Goal: Information Seeking & Learning: Check status

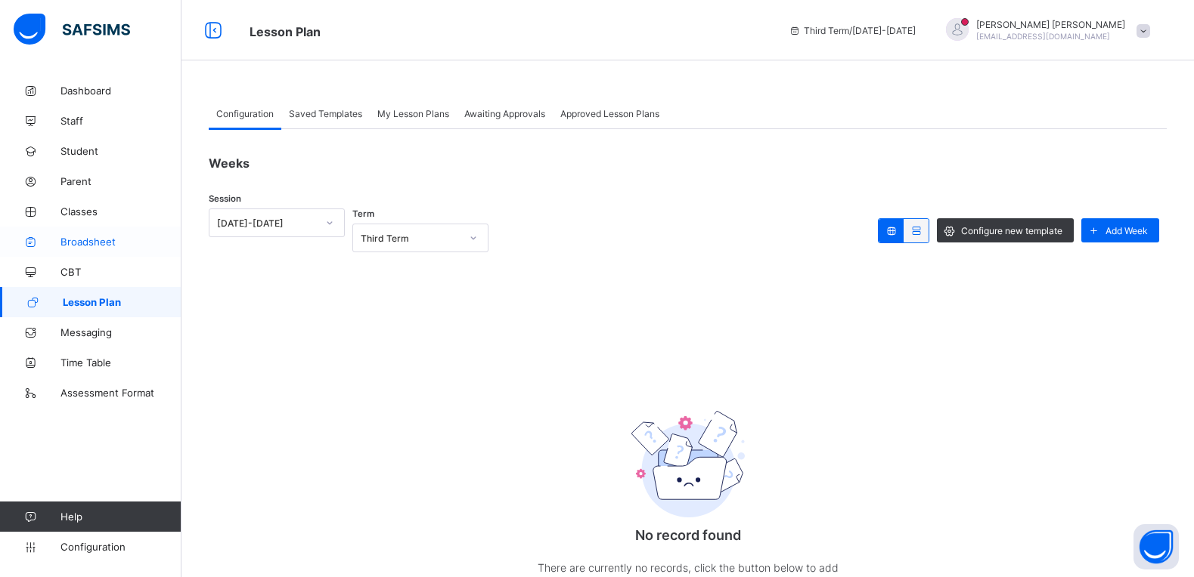
click at [89, 237] on span "Broadsheet" at bounding box center [120, 242] width 121 height 12
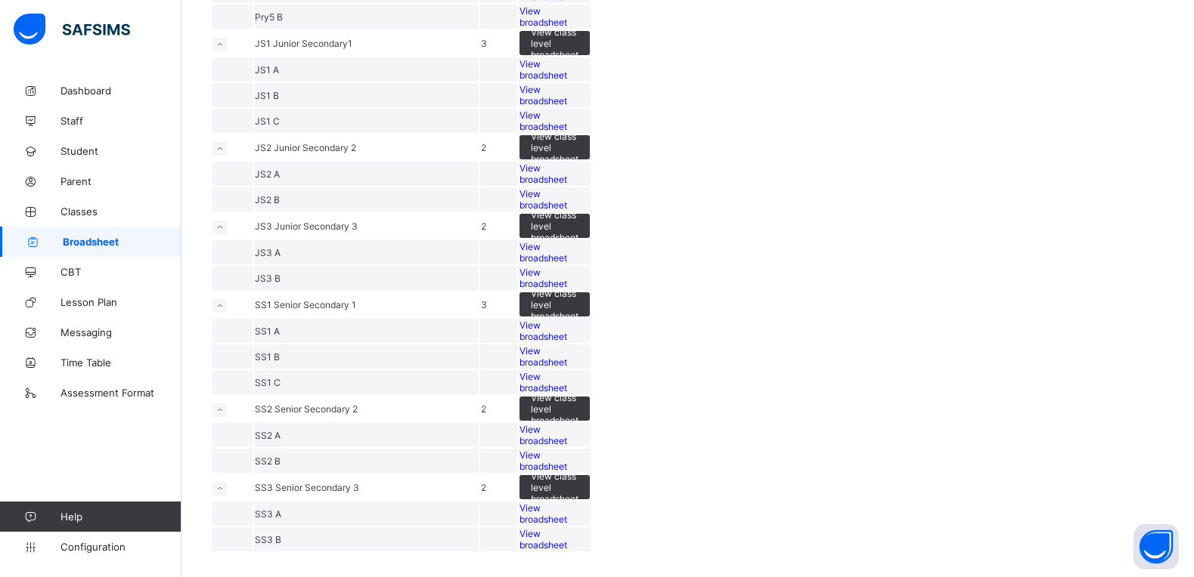
scroll to position [1616, 0]
click at [567, 424] on span "View broadsheet" at bounding box center [543, 435] width 48 height 23
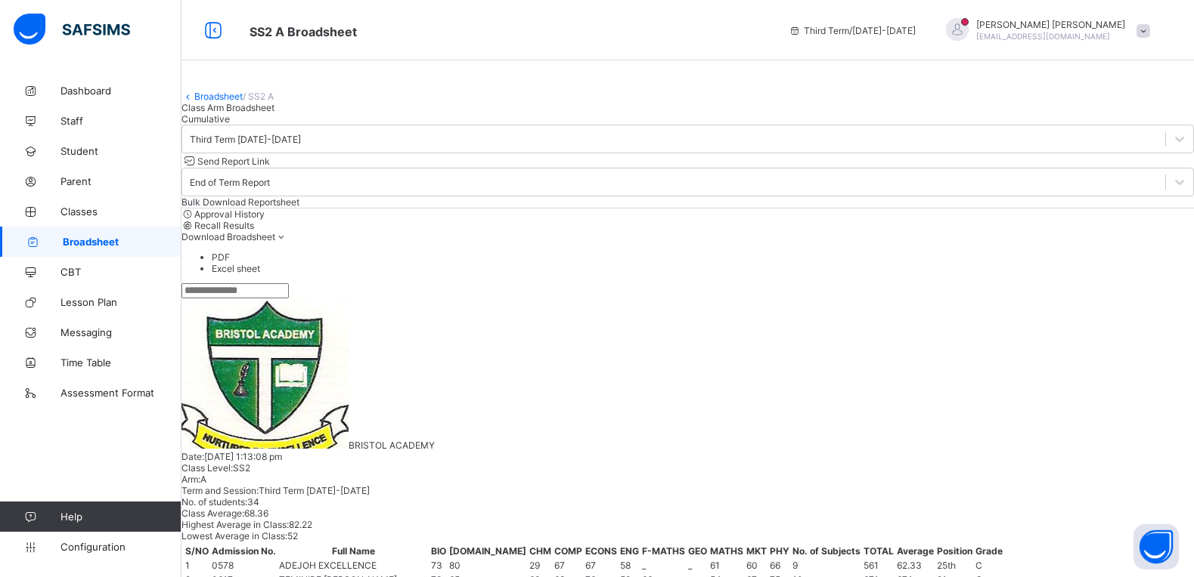
scroll to position [567, 0]
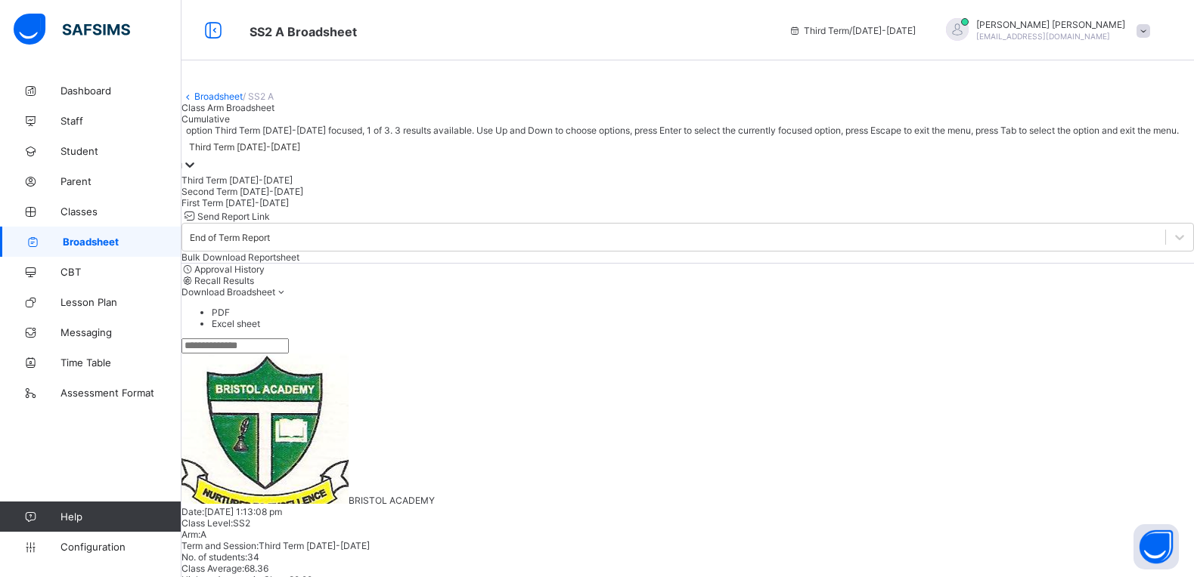
click at [197, 172] on icon at bounding box center [189, 164] width 15 height 15
click at [359, 197] on div "Second Term 2023-2024" at bounding box center [687, 191] width 1012 height 11
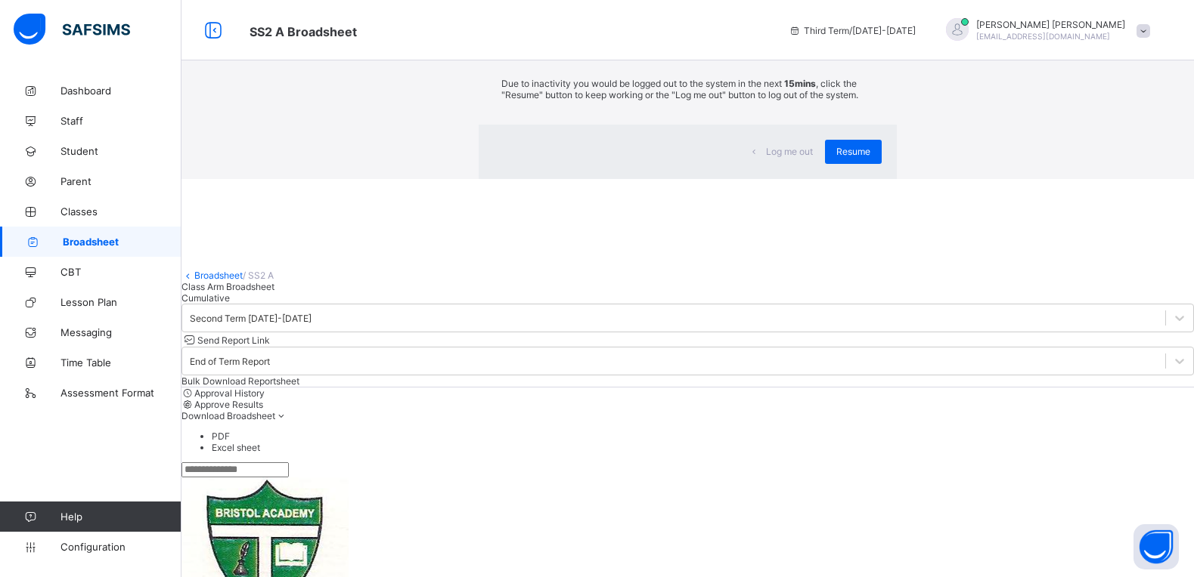
click at [782, 179] on div "Log me out Resume" at bounding box center [687, 152] width 418 height 54
click at [836, 157] on span "Resume" at bounding box center [853, 151] width 34 height 11
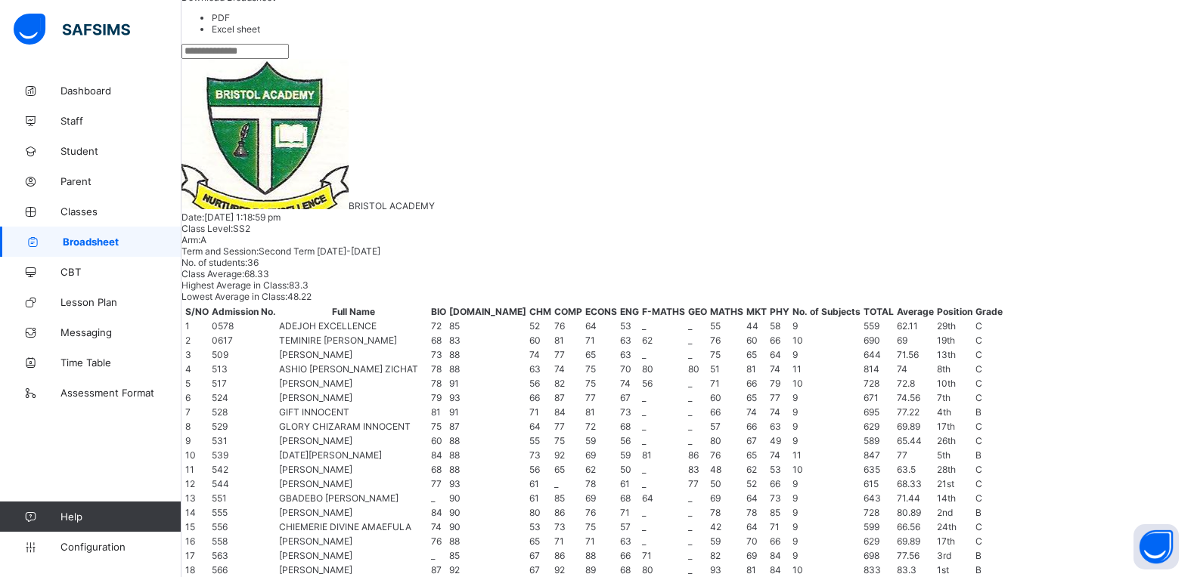
scroll to position [756, 0]
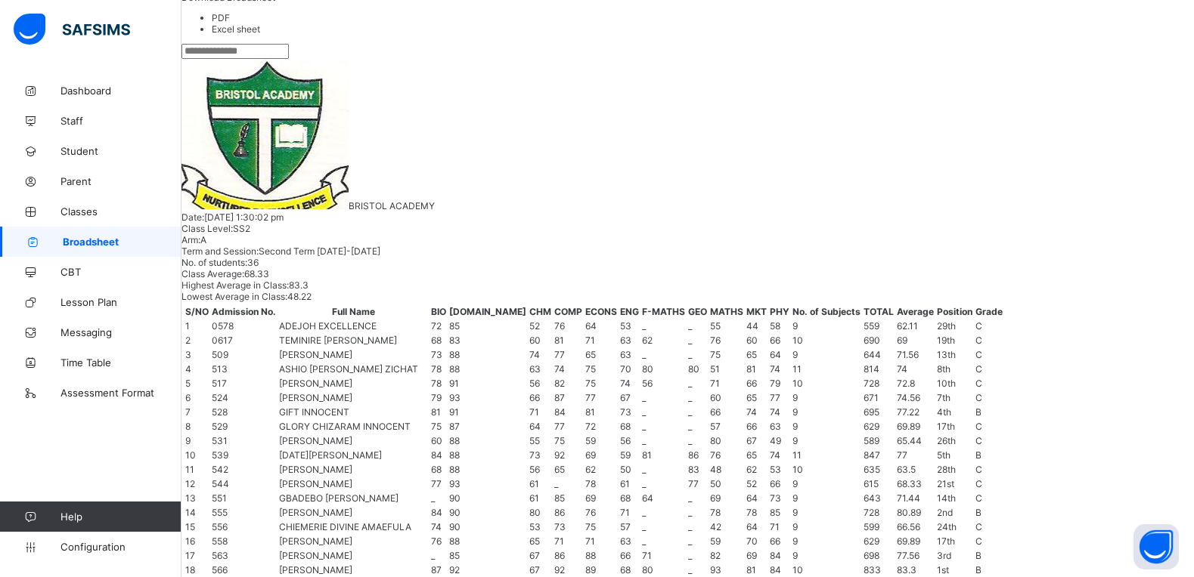
scroll to position [945, 0]
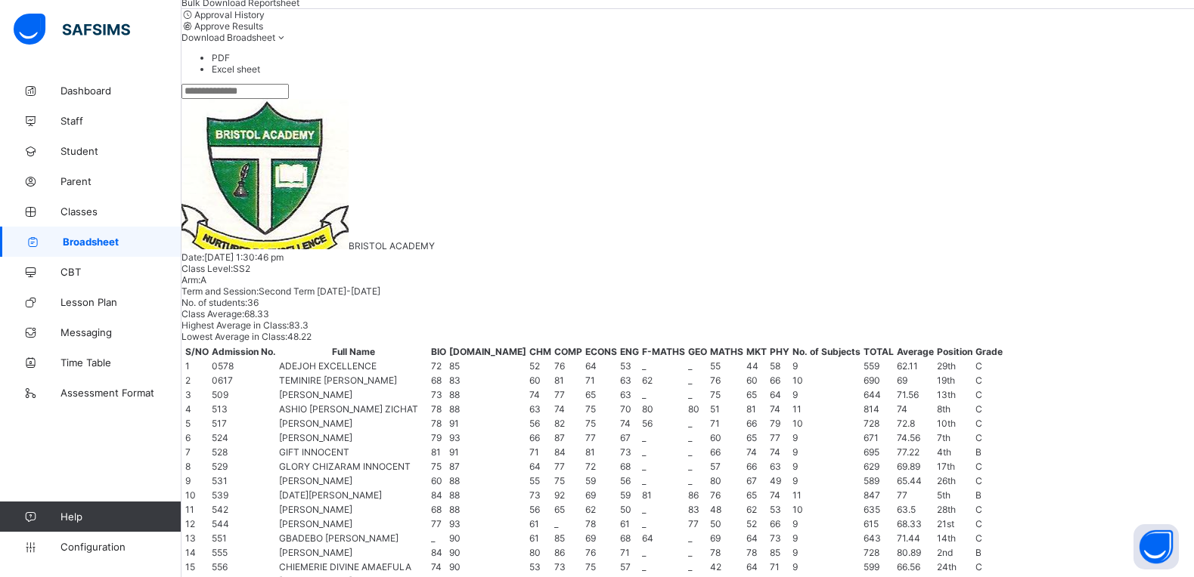
scroll to position [0, 0]
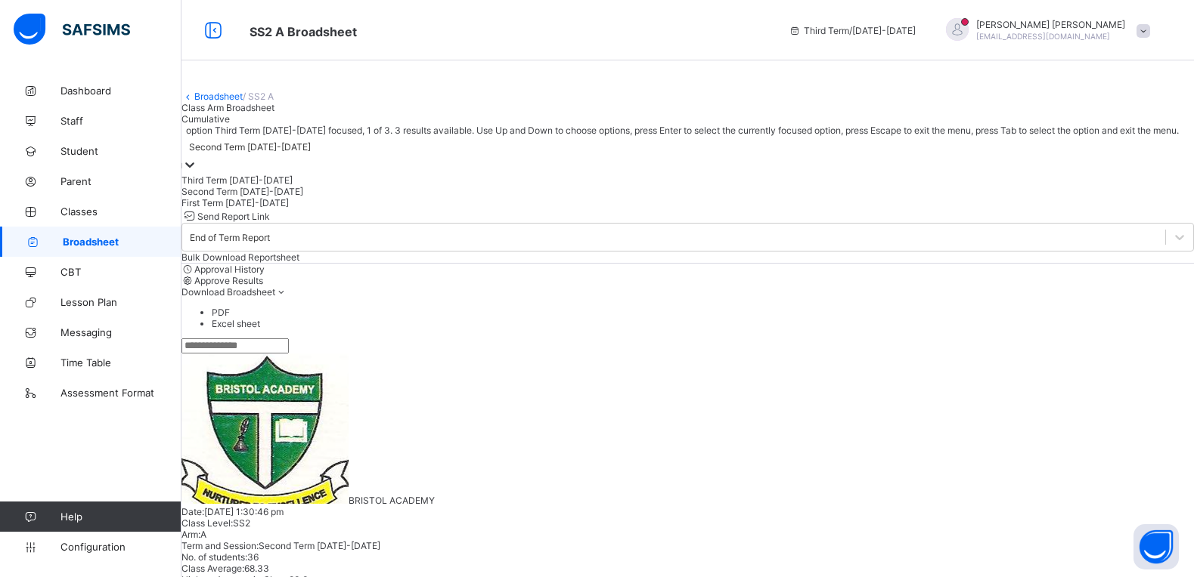
click at [197, 172] on icon at bounding box center [189, 164] width 15 height 15
click at [353, 209] on div "First Term 2023-2024" at bounding box center [687, 202] width 1012 height 11
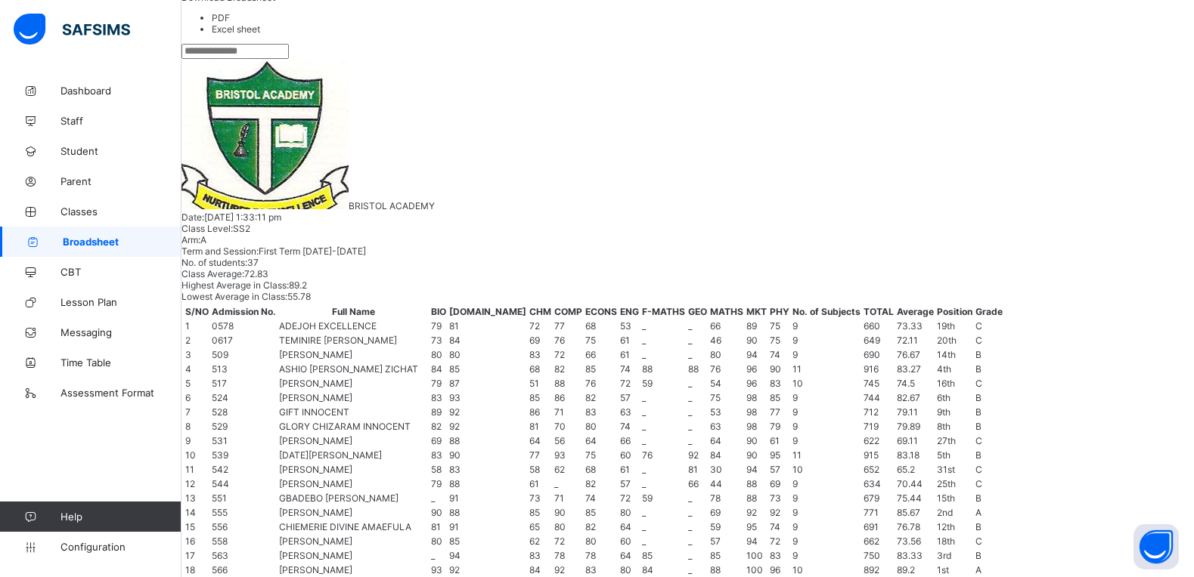
scroll to position [661, 0]
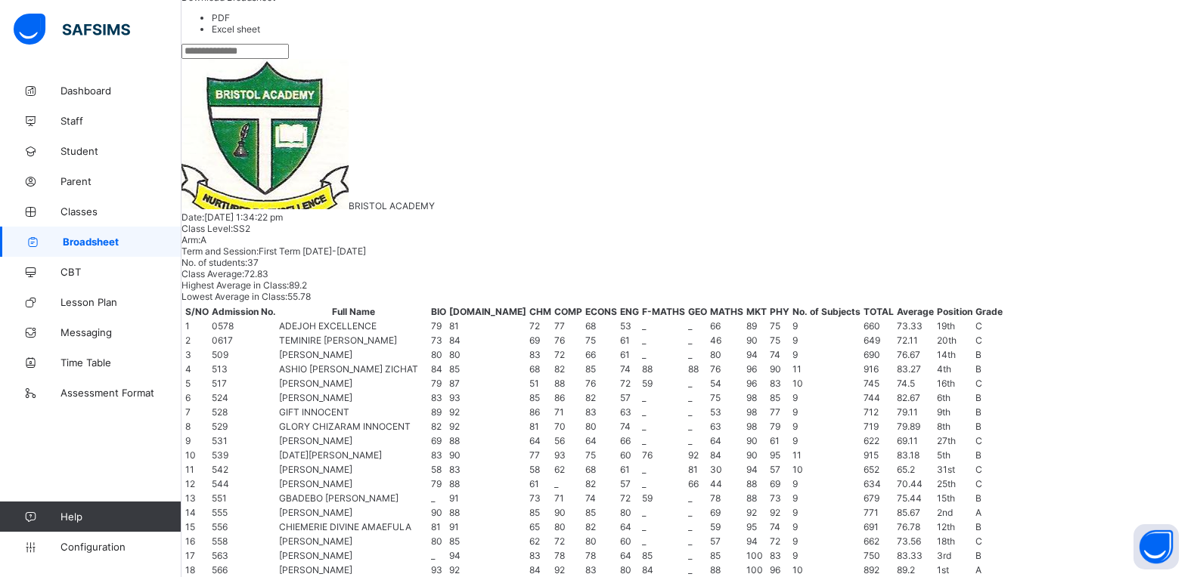
scroll to position [1039, 0]
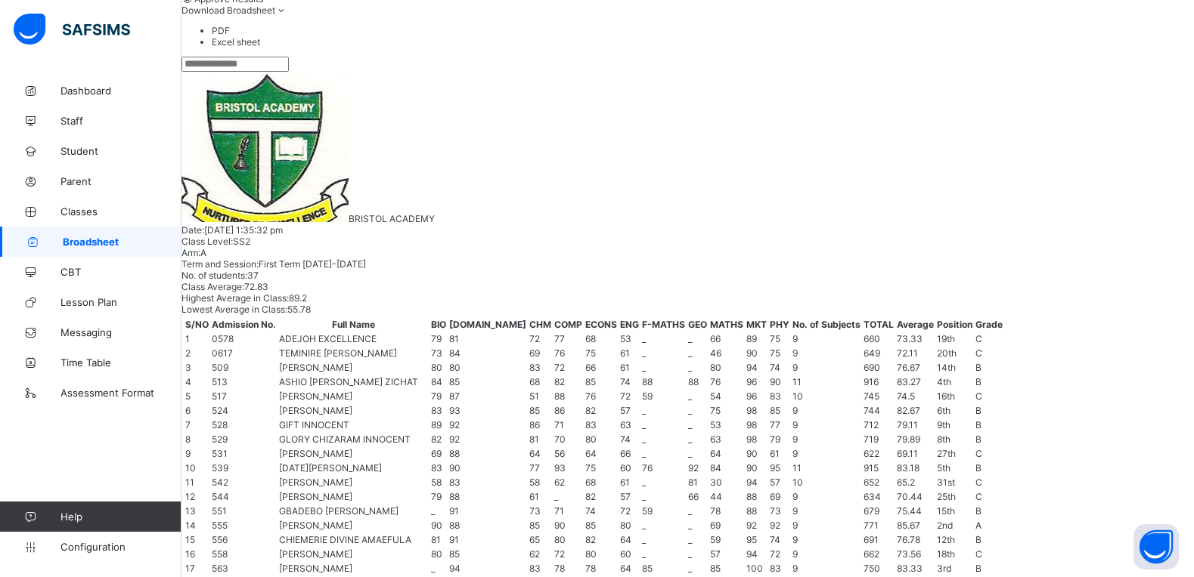
scroll to position [0, 0]
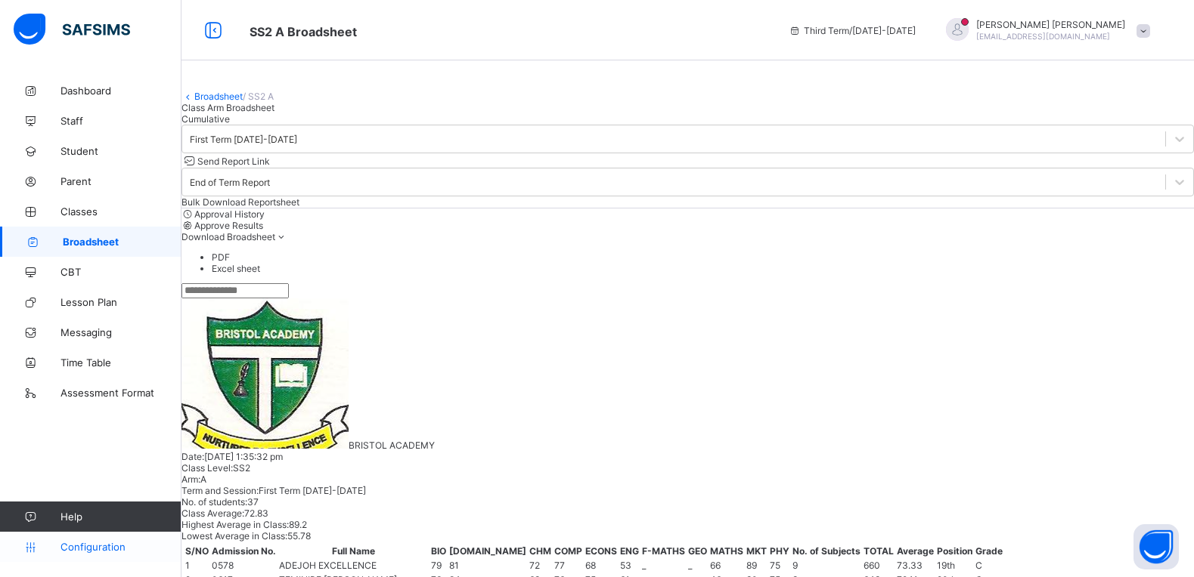
click at [106, 547] on span "Configuration" at bounding box center [120, 547] width 120 height 12
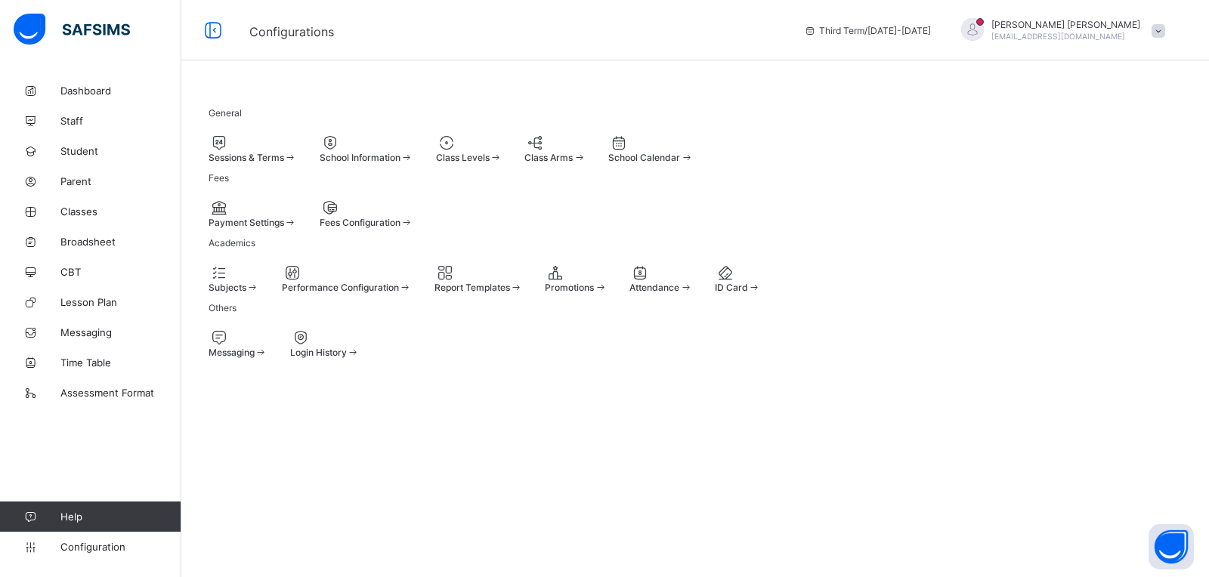
click at [209, 152] on span at bounding box center [209, 152] width 0 height 0
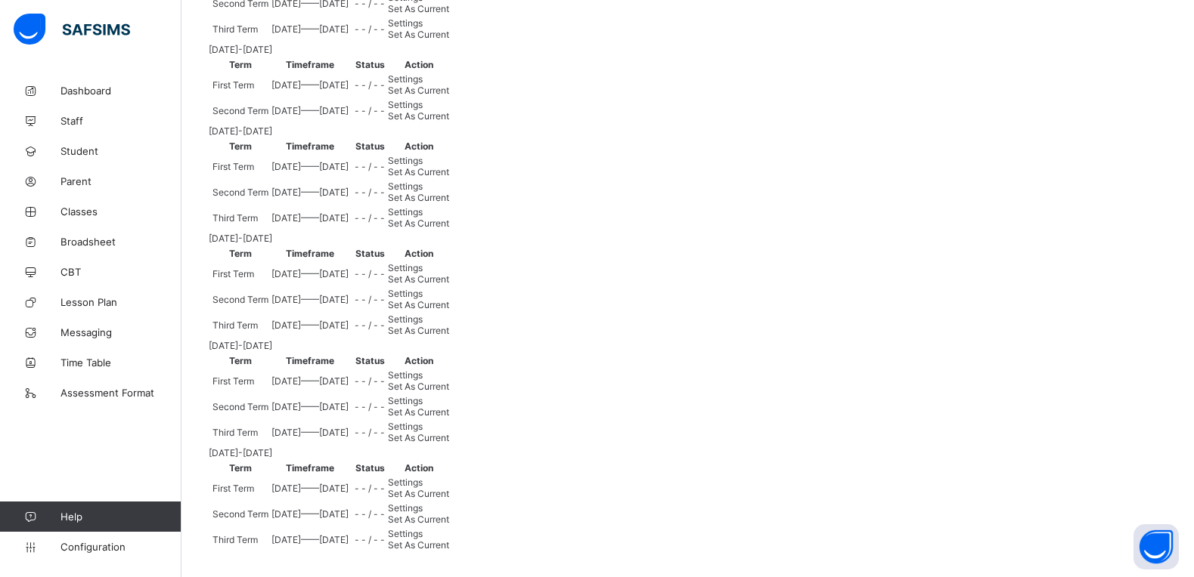
scroll to position [850, 0]
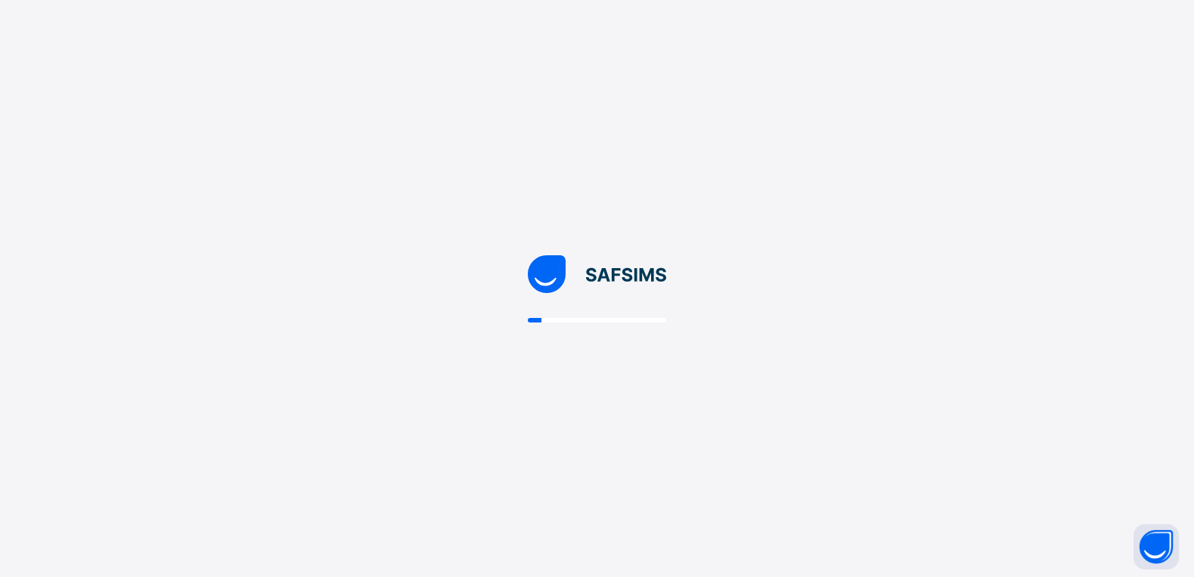
scroll to position [0, 0]
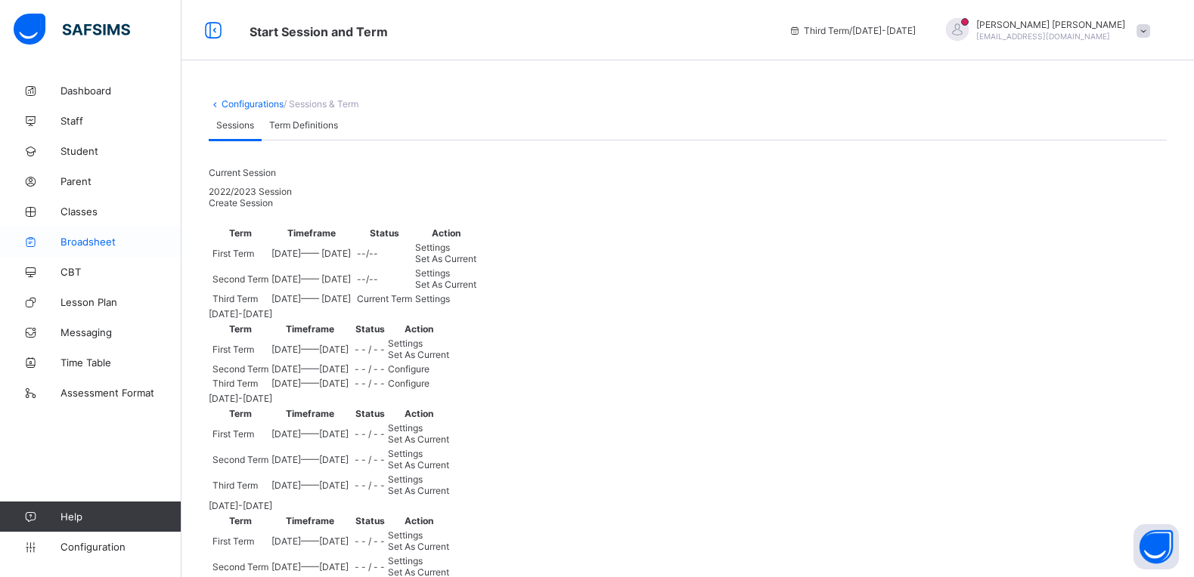
click at [103, 244] on span "Broadsheet" at bounding box center [120, 242] width 121 height 12
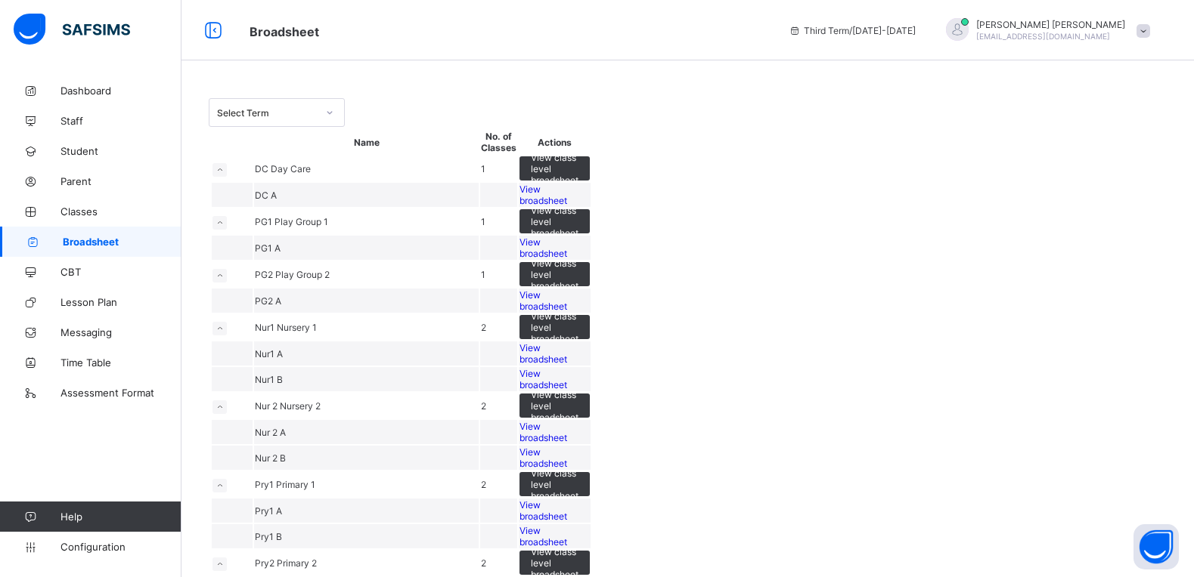
click at [0, 227] on link "Broadsheet" at bounding box center [90, 242] width 181 height 30
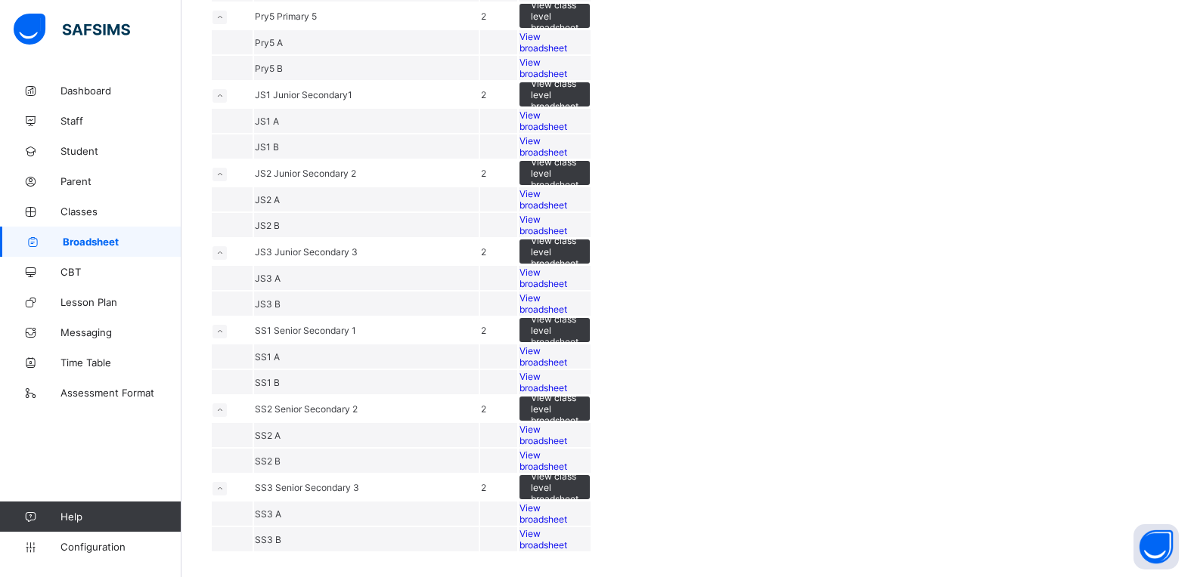
scroll to position [1512, 0]
click at [567, 345] on span "View broadsheet" at bounding box center [543, 356] width 48 height 23
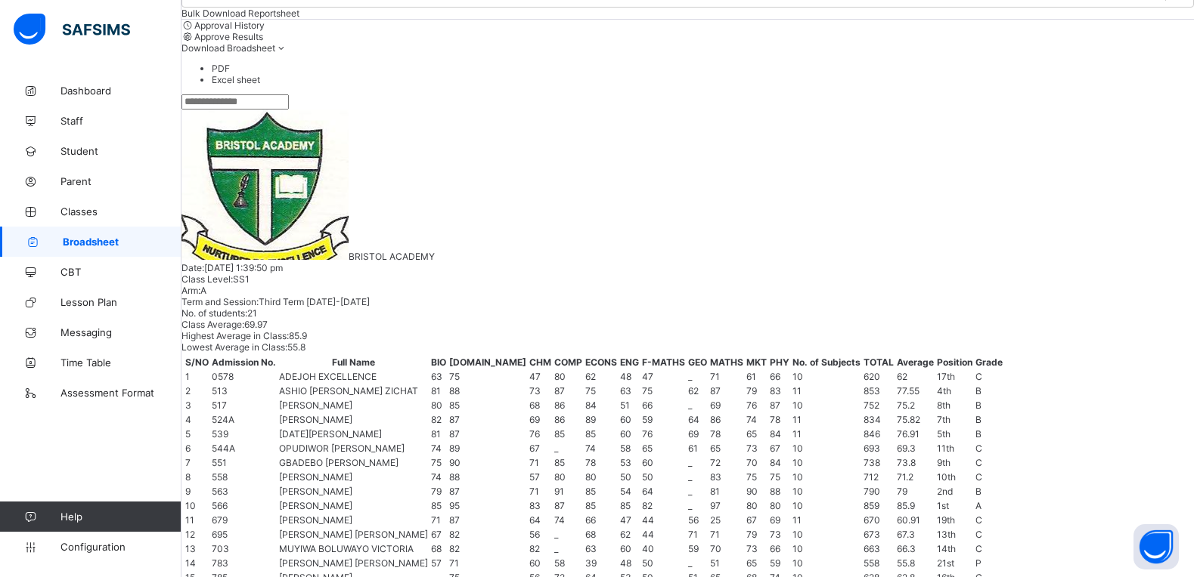
scroll to position [283, 0]
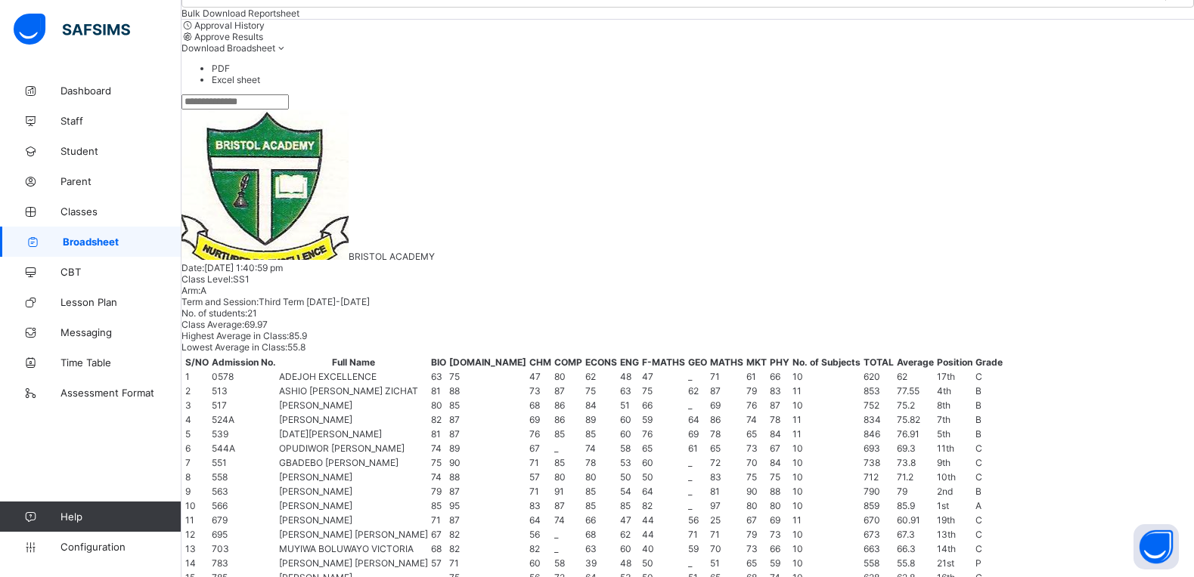
scroll to position [472, 0]
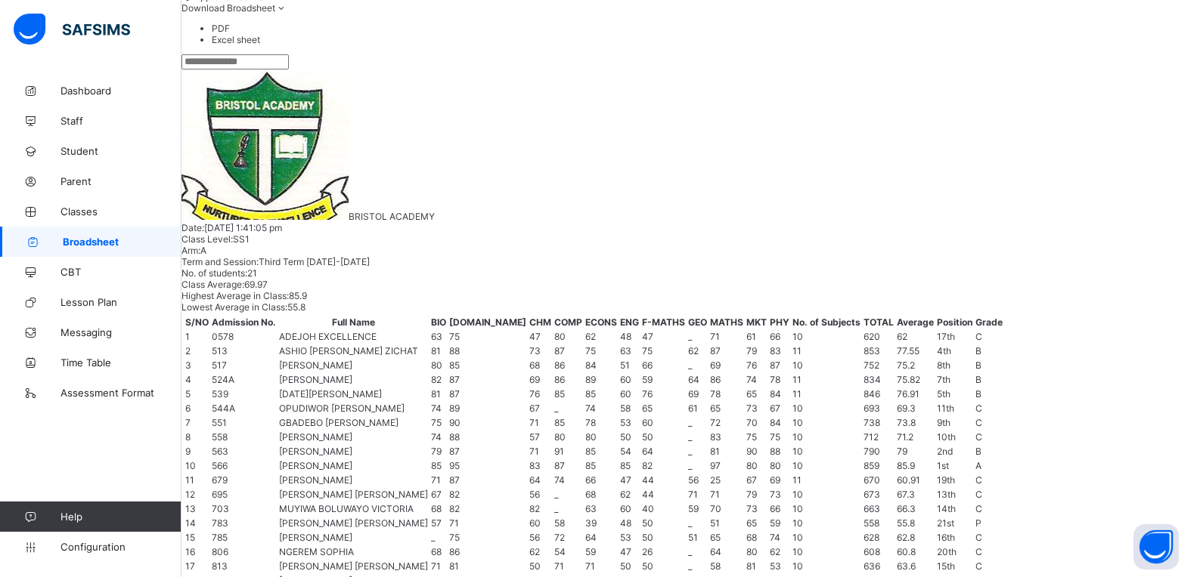
scroll to position [240, 0]
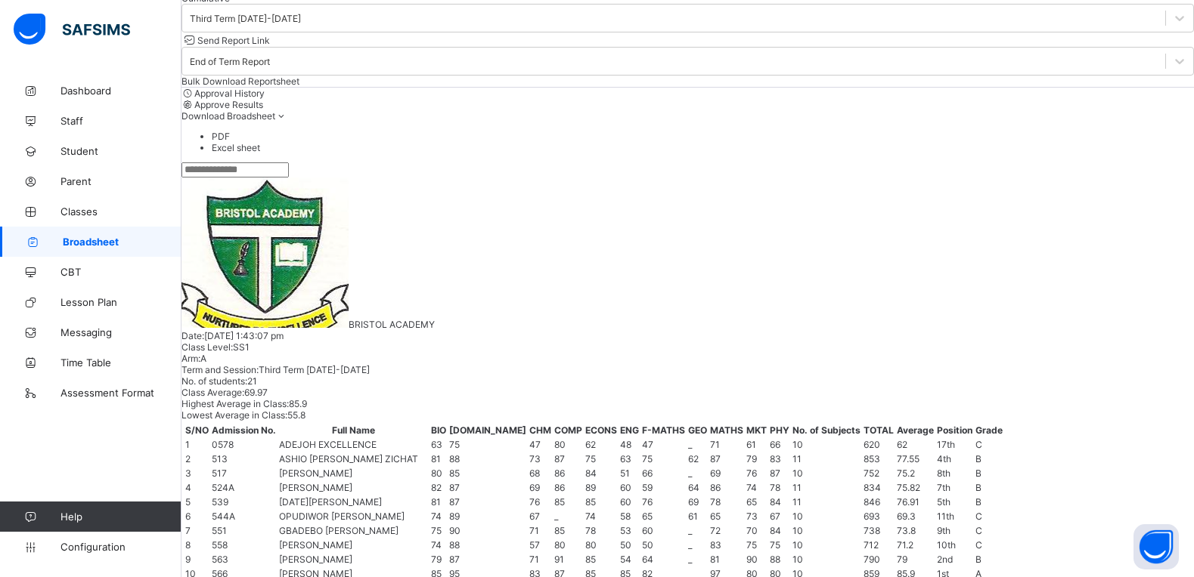
scroll to position [0, 0]
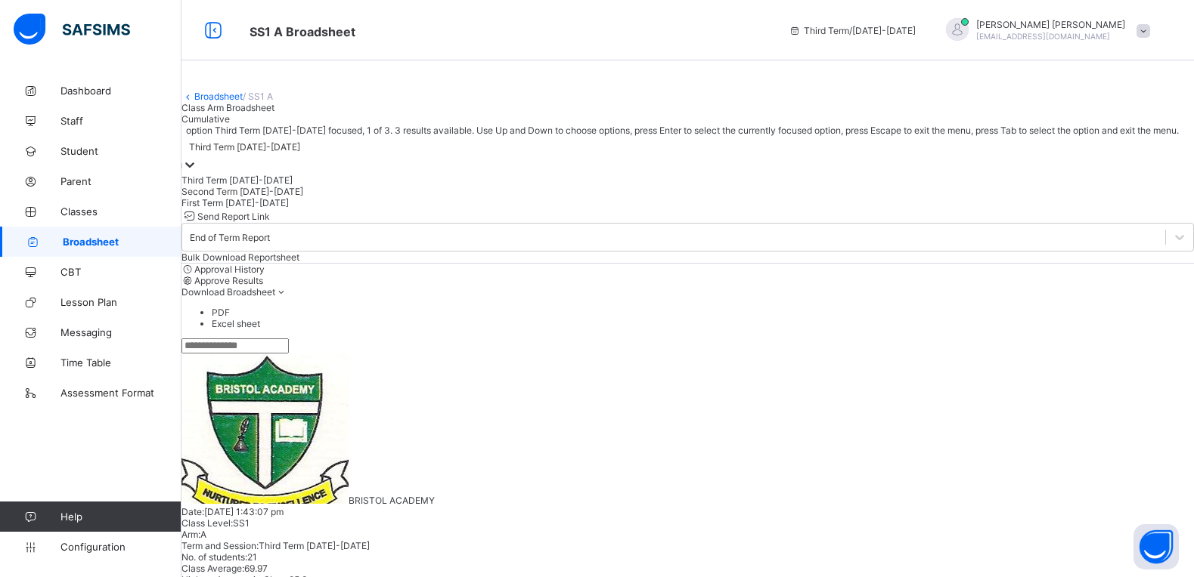
click at [197, 172] on icon at bounding box center [189, 164] width 15 height 15
click at [381, 197] on div "Second Term 2022-2023" at bounding box center [687, 191] width 1012 height 11
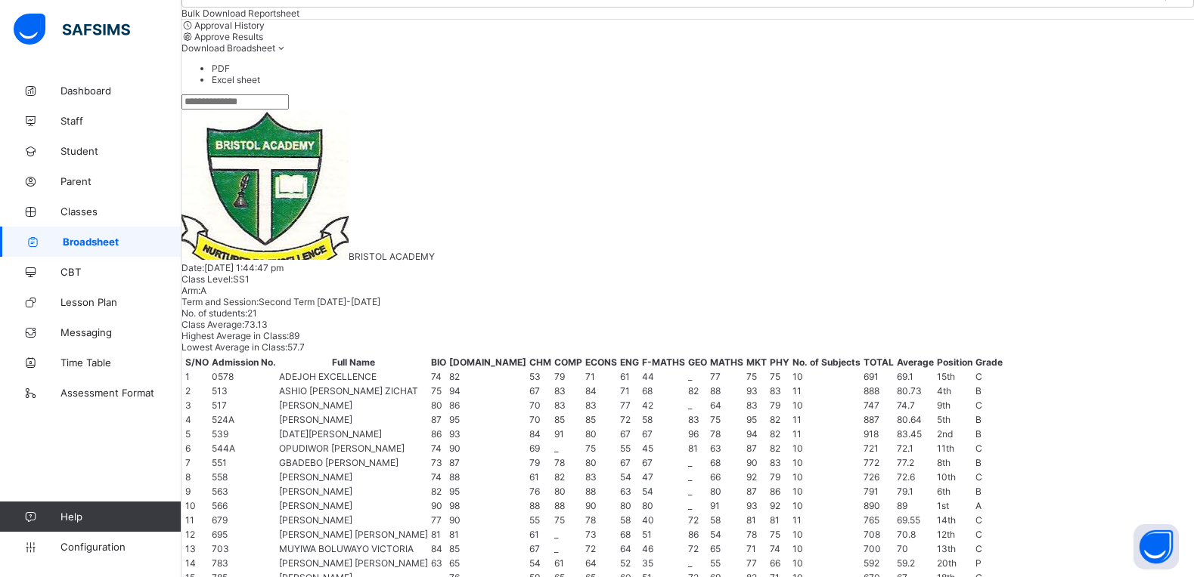
scroll to position [283, 0]
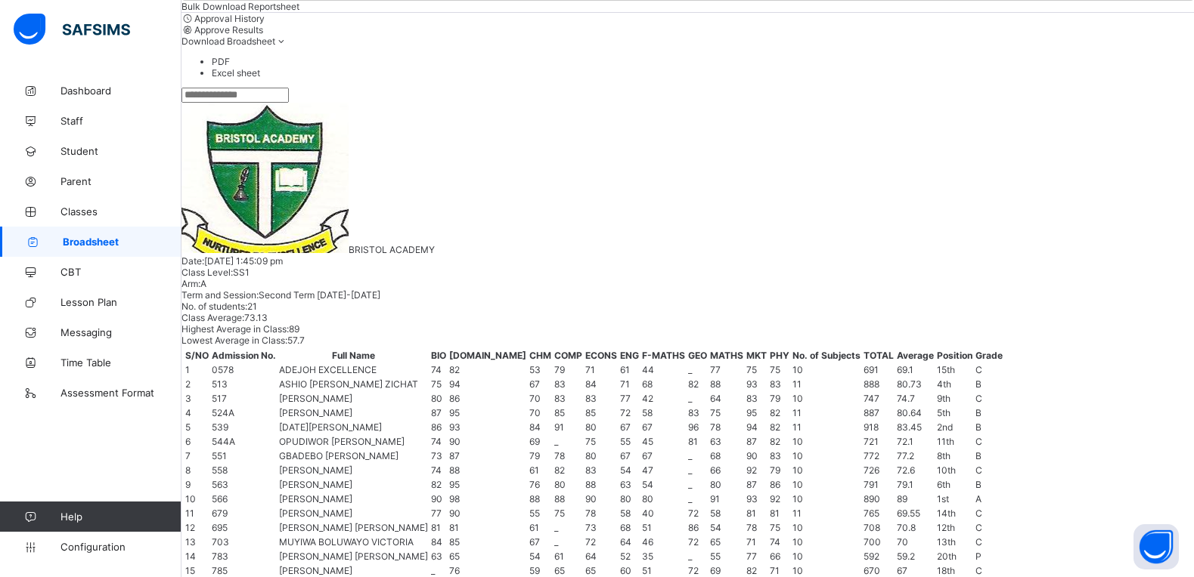
scroll to position [240, 0]
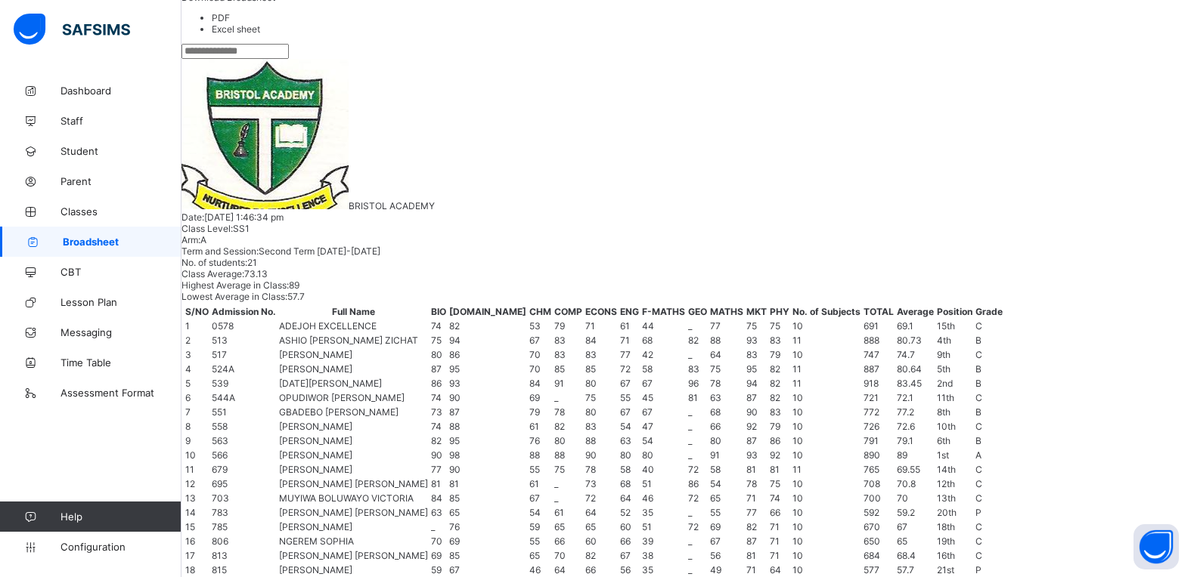
scroll to position [280, 0]
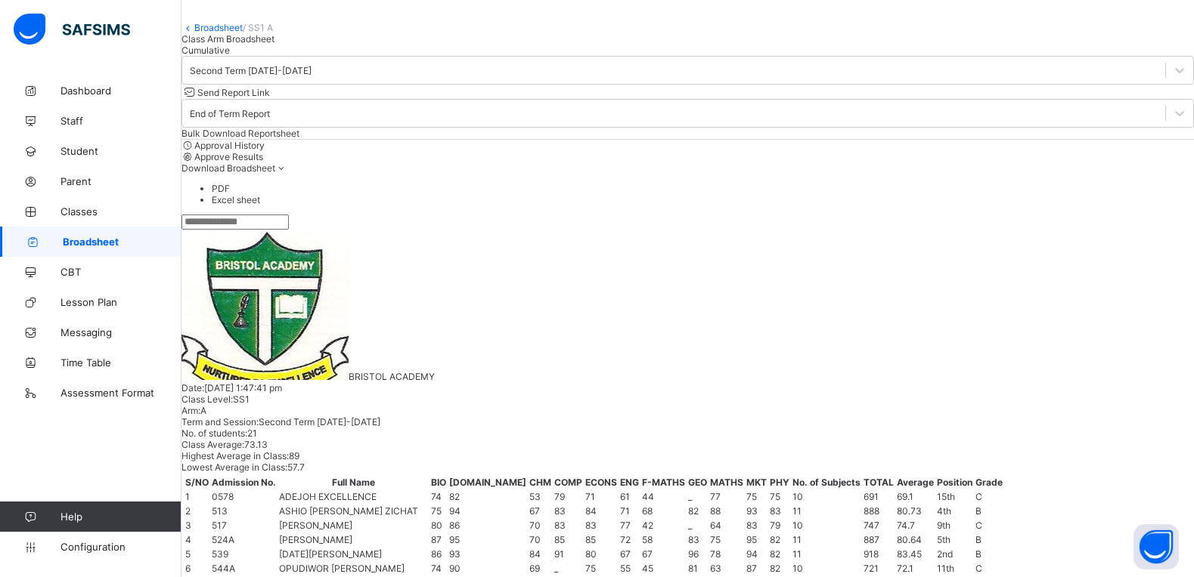
scroll to position [0, 0]
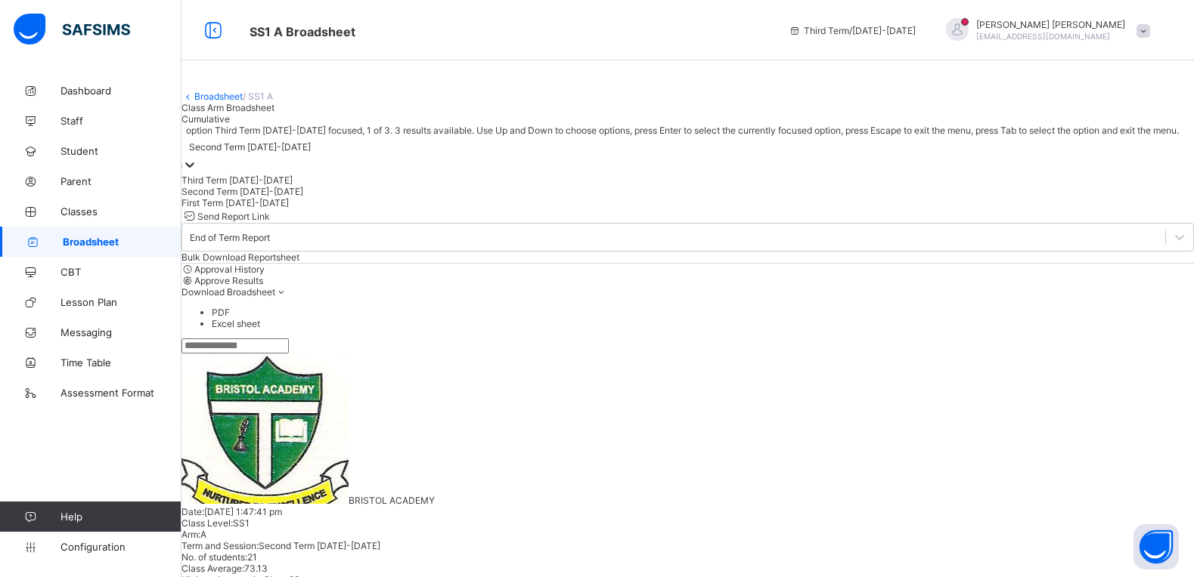
click at [197, 175] on div at bounding box center [189, 165] width 15 height 17
click at [379, 209] on div "First Term 2022-2023" at bounding box center [687, 202] width 1012 height 11
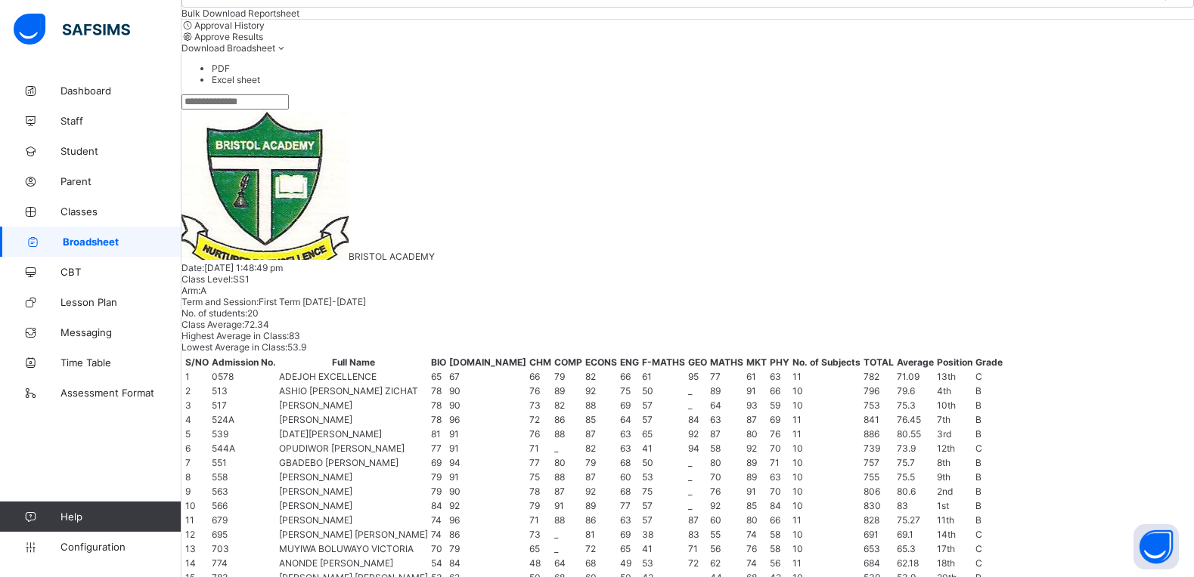
scroll to position [189, 0]
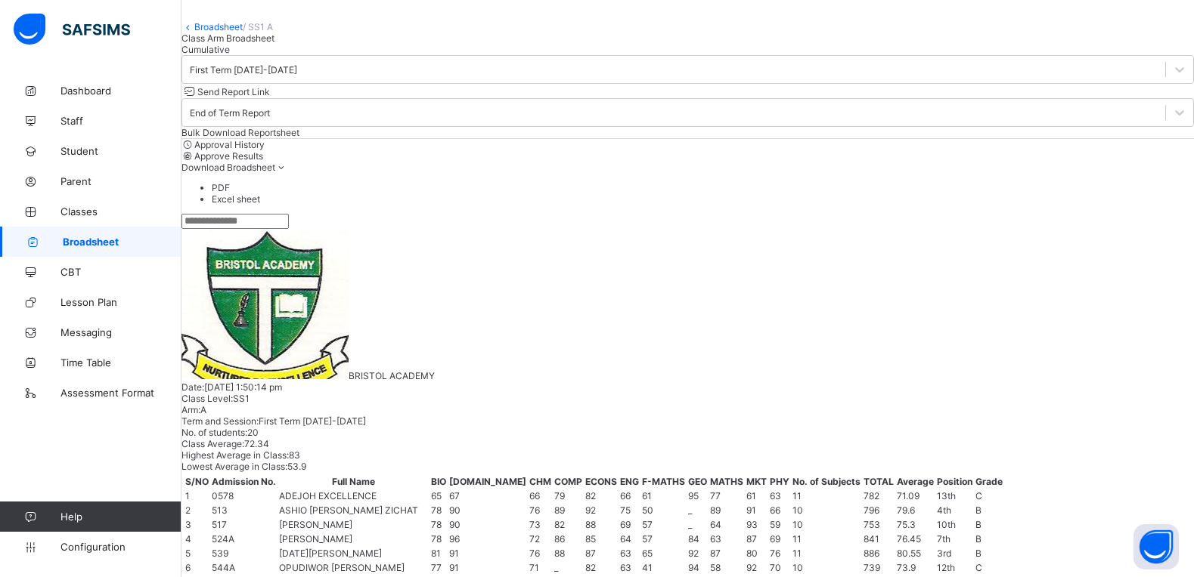
scroll to position [51, 0]
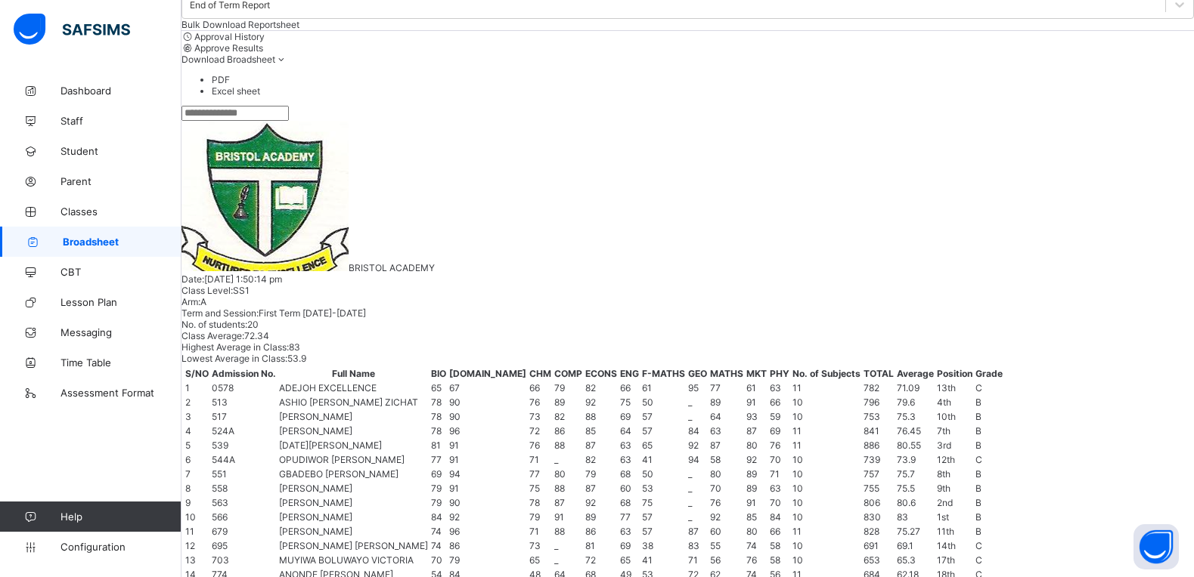
scroll to position [240, 0]
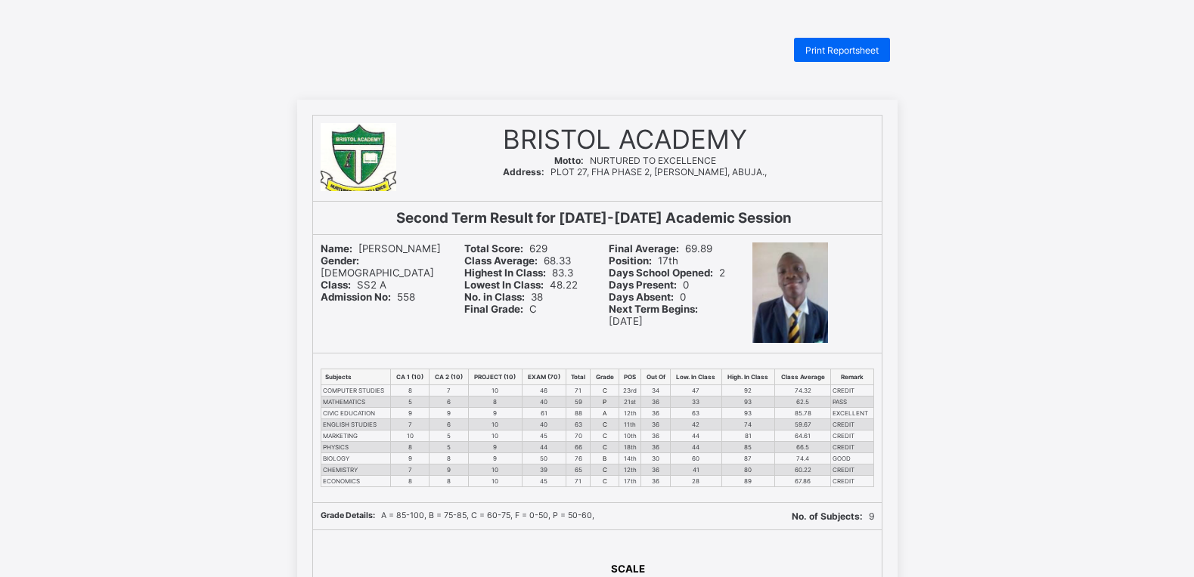
click at [847, 36] on html "Print Reportsheet BRISTOL ACADEMY Motto: NURTURED TO EXCELLENCE Address: PLOT 2…" at bounding box center [597, 488] width 1194 height 977
click at [854, 51] on span "Print Reportsheet" at bounding box center [841, 50] width 73 height 11
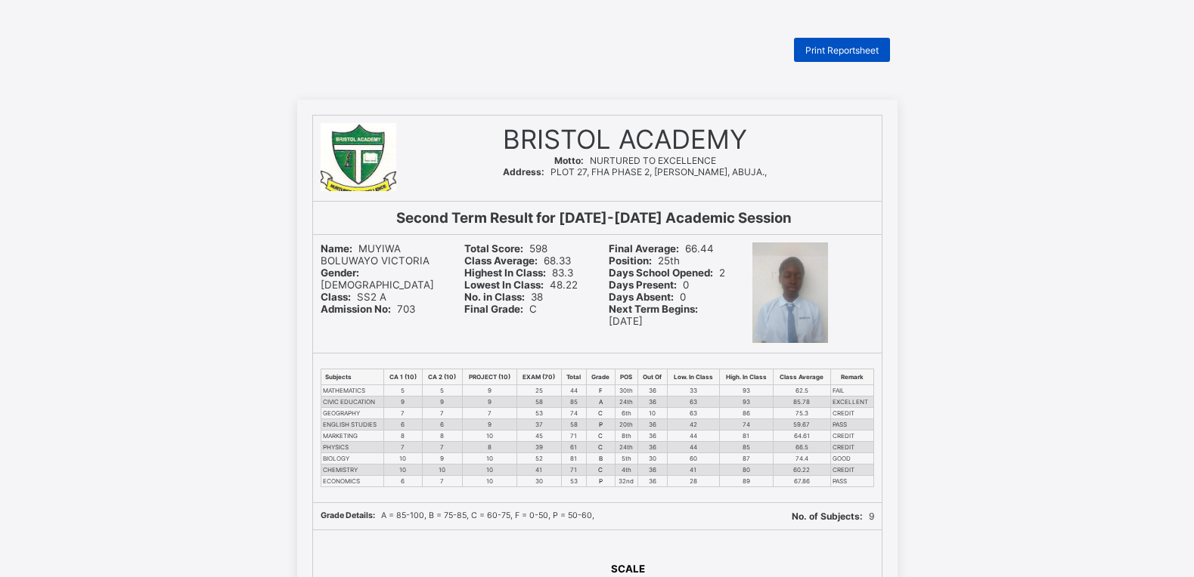
click at [847, 45] on span "Print Reportsheet" at bounding box center [841, 50] width 73 height 11
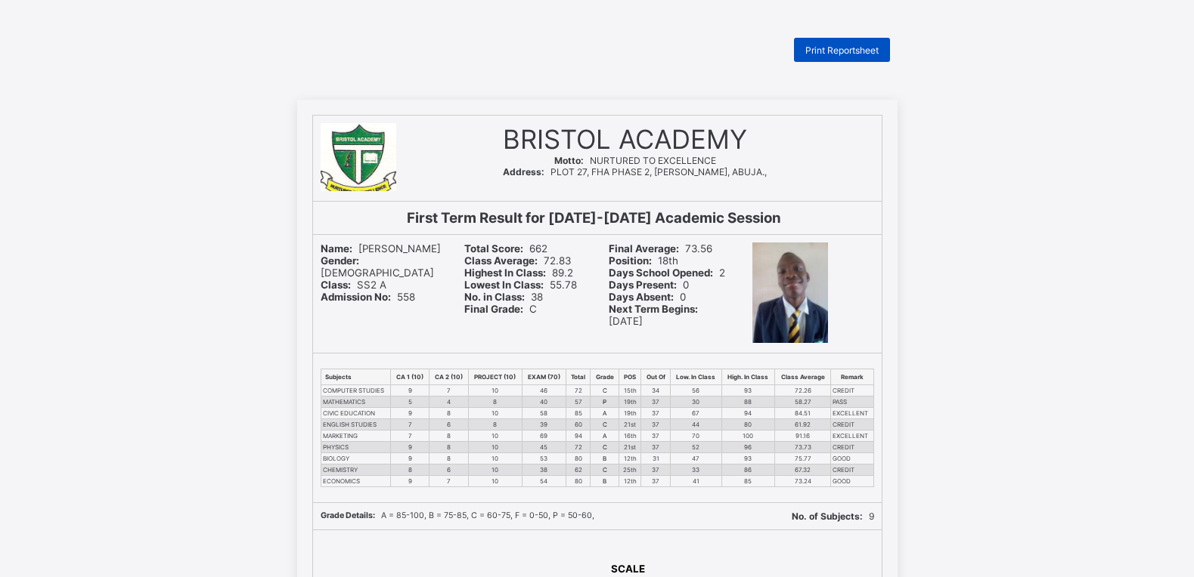
click at [834, 54] on span "Print Reportsheet" at bounding box center [841, 50] width 73 height 11
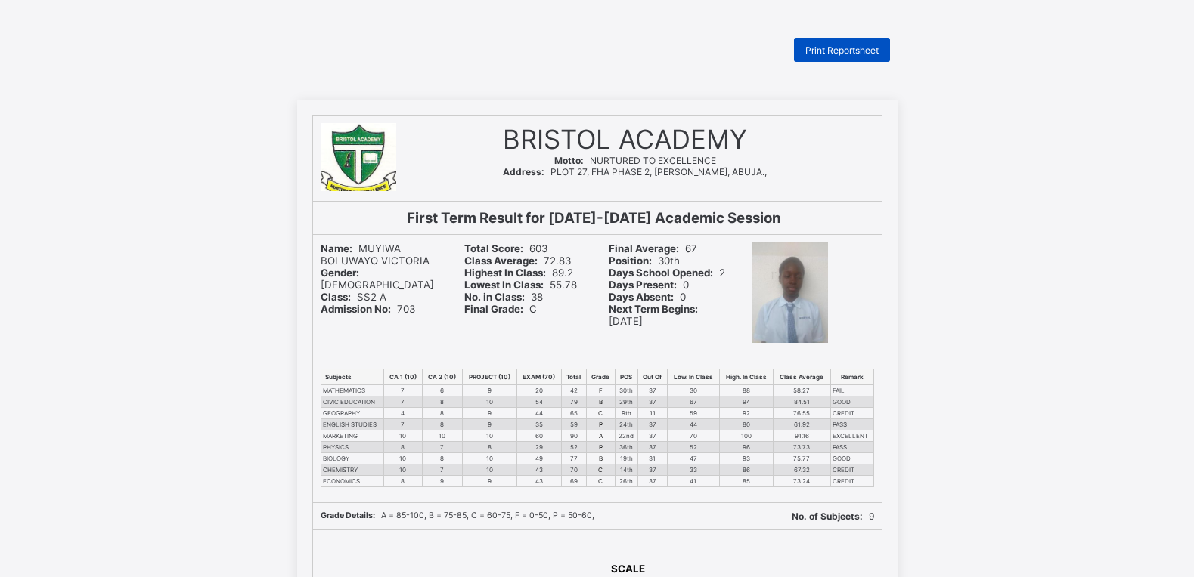
click at [839, 42] on div "Print Reportsheet" at bounding box center [842, 50] width 96 height 24
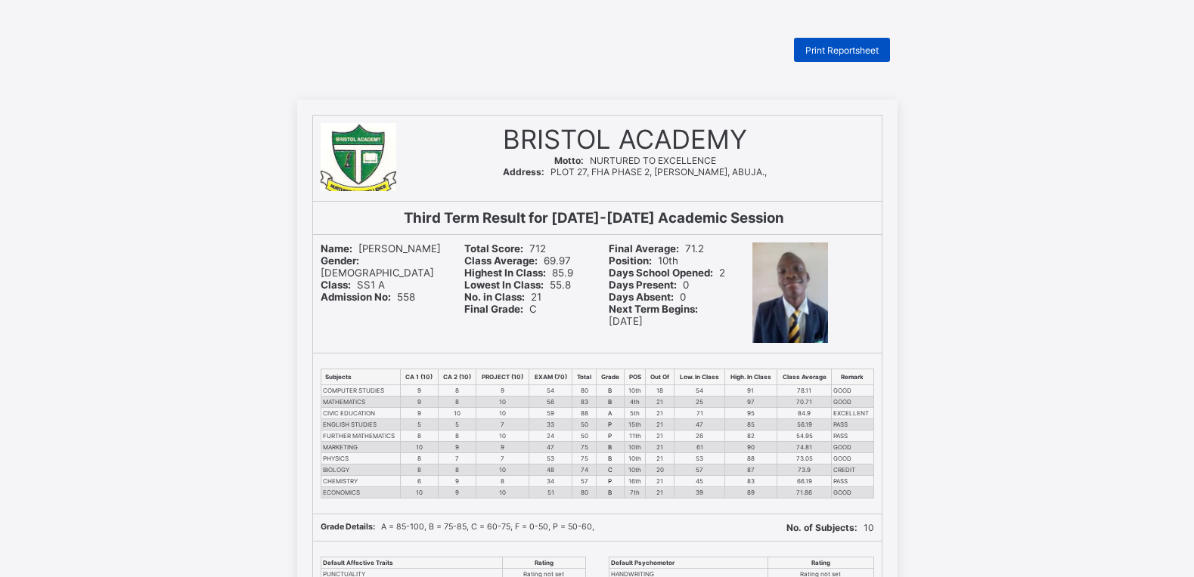
click at [870, 48] on span "Print Reportsheet" at bounding box center [841, 50] width 73 height 11
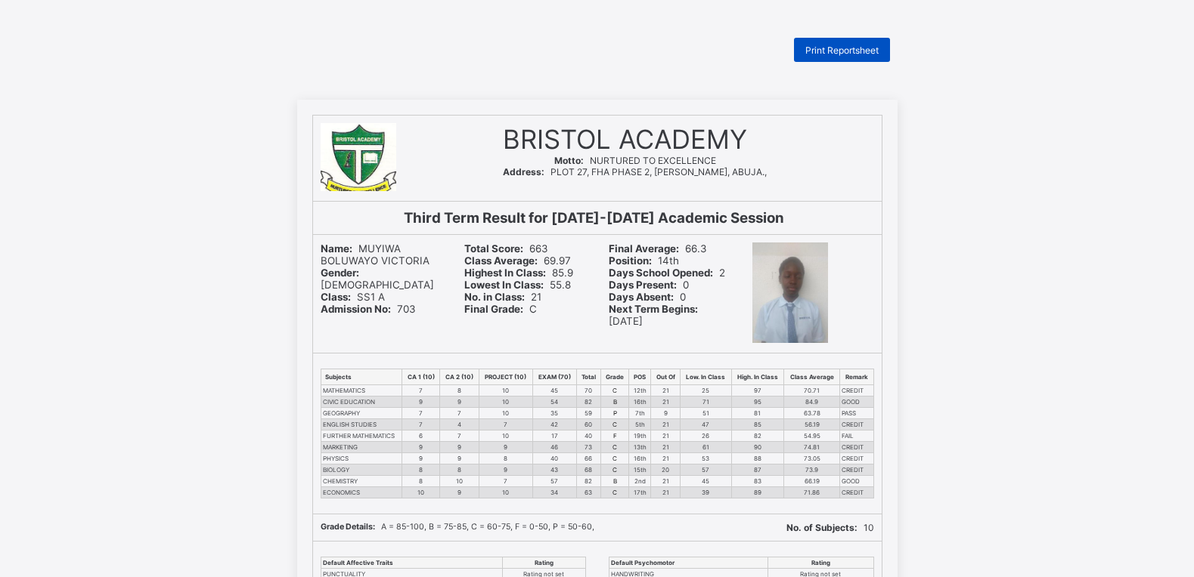
click at [843, 51] on span "Print Reportsheet" at bounding box center [841, 50] width 73 height 11
click at [827, 51] on span "Print Reportsheet" at bounding box center [841, 50] width 73 height 11
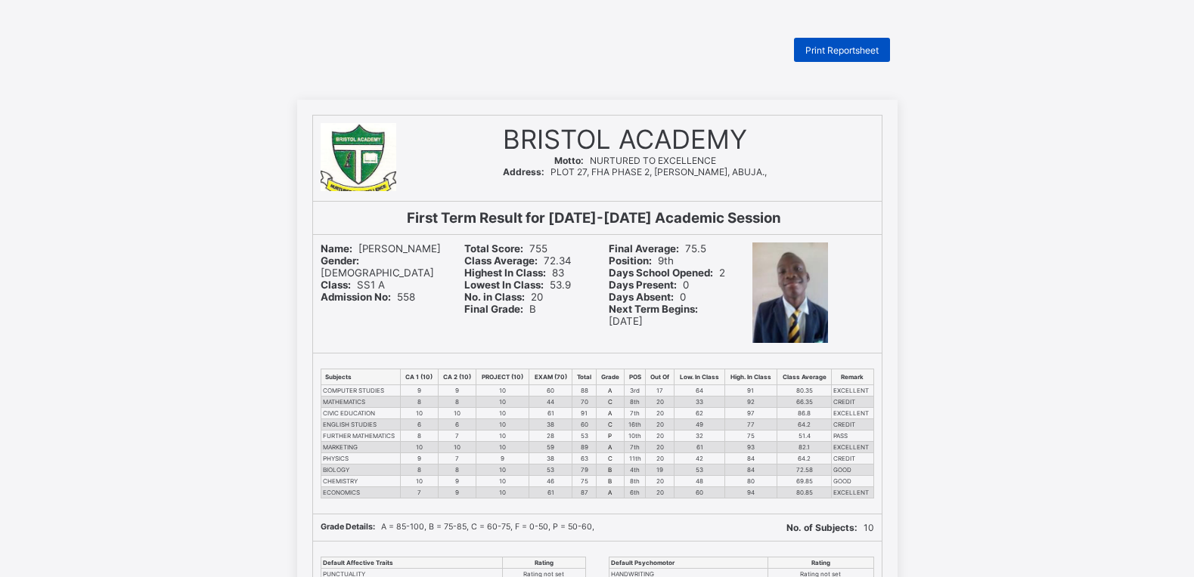
click at [850, 49] on span "Print Reportsheet" at bounding box center [841, 50] width 73 height 11
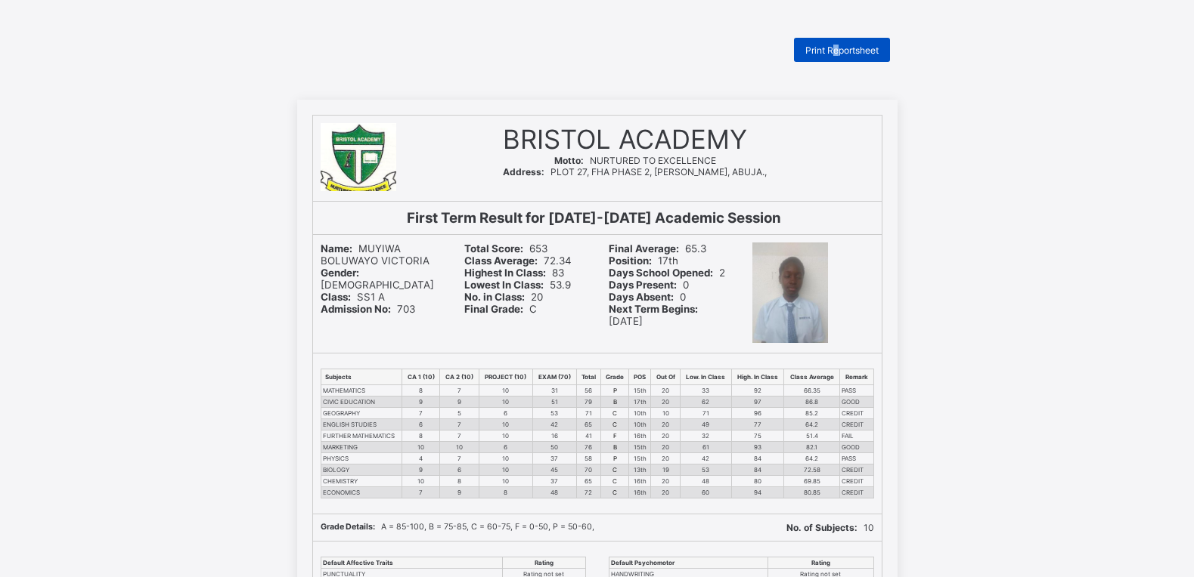
click at [844, 48] on span "Print Reportsheet" at bounding box center [841, 50] width 73 height 11
